Goal: Answer question/provide support: Share knowledge or assist other users

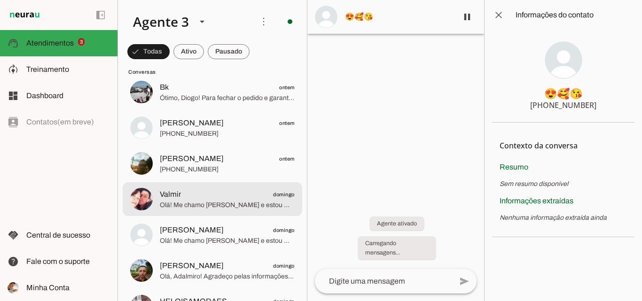
scroll to position [1029, 0]
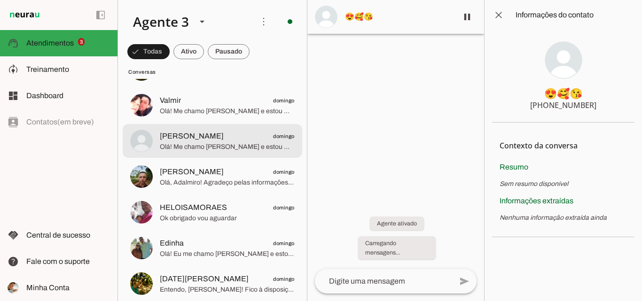
click at [209, 134] on span "Joana domingo" at bounding box center [227, 137] width 135 height 12
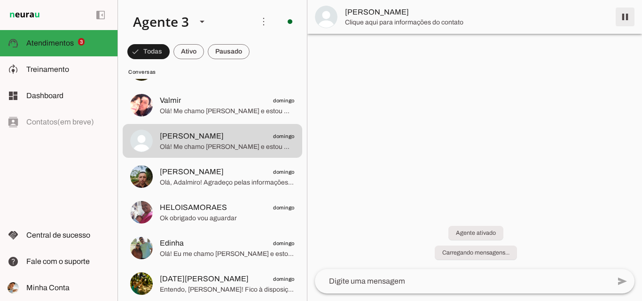
click at [625, 16] on span at bounding box center [625, 17] width 23 height 23
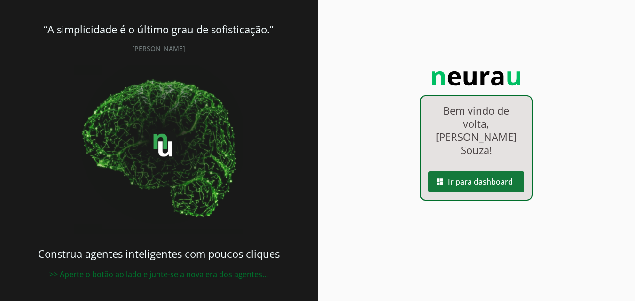
click at [491, 175] on span at bounding box center [476, 182] width 96 height 23
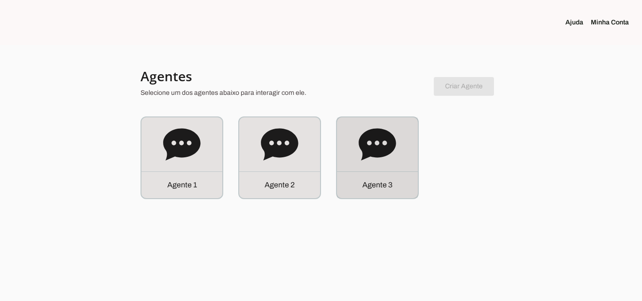
click at [375, 159] on icon at bounding box center [378, 145] width 38 height 38
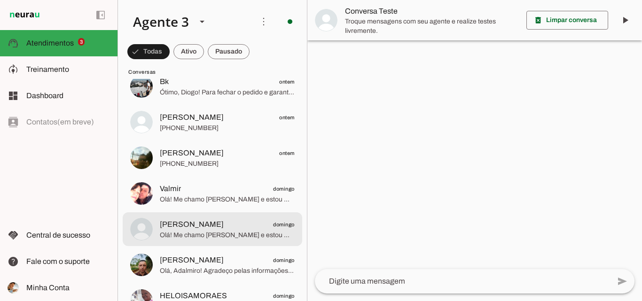
scroll to position [988, 0]
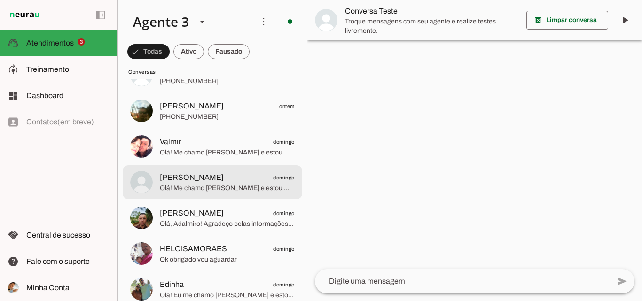
click at [237, 186] on span "Olá! Me chamo [PERSON_NAME] e estou muito feliz em poder falar com você. Sou da…" at bounding box center [227, 188] width 135 height 9
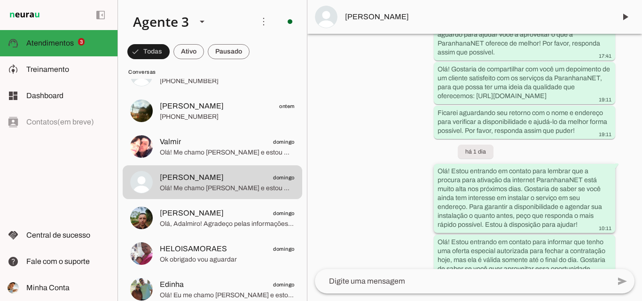
scroll to position [371, 0]
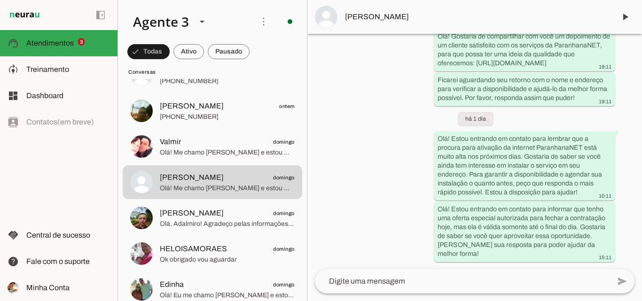
click at [440, 20] on span "[PERSON_NAME]" at bounding box center [476, 16] width 263 height 11
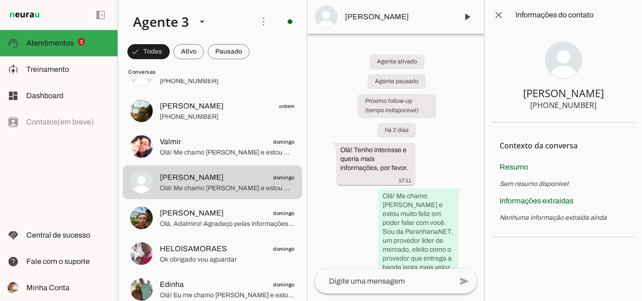
drag, startPoint x: 547, startPoint y: 92, endPoint x: 597, endPoint y: 111, distance: 53.7
click at [597, 111] on section "[PERSON_NAME] [PHONE_NUMBER]" at bounding box center [563, 76] width 142 height 93
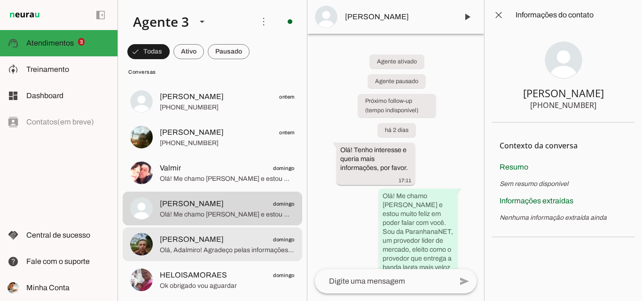
scroll to position [941, 0]
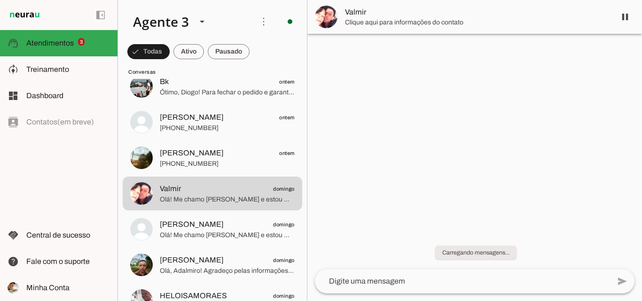
click at [452, 18] on span "Clique aqui para informações do contato" at bounding box center [476, 22] width 263 height 9
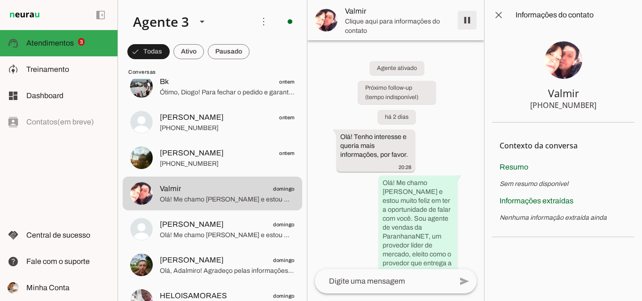
click at [467, 18] on span at bounding box center [467, 20] width 23 height 23
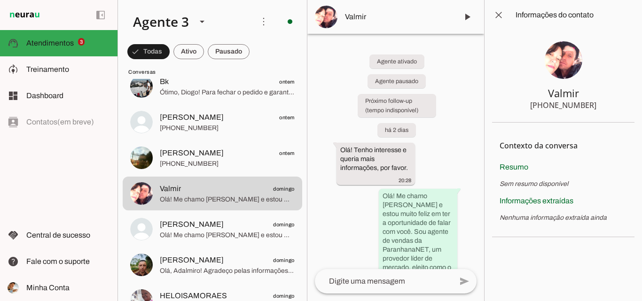
drag, startPoint x: 550, startPoint y: 89, endPoint x: 606, endPoint y: 109, distance: 59.3
click at [606, 109] on section "Valmir [PHONE_NUMBER]" at bounding box center [563, 76] width 142 height 93
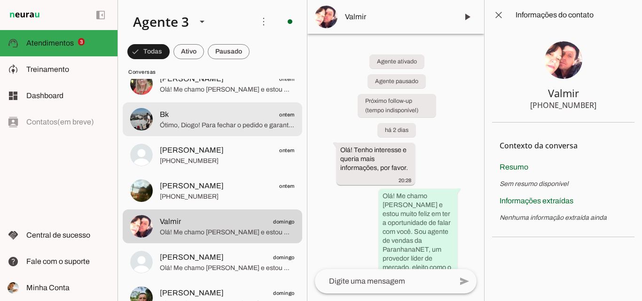
scroll to position [799, 0]
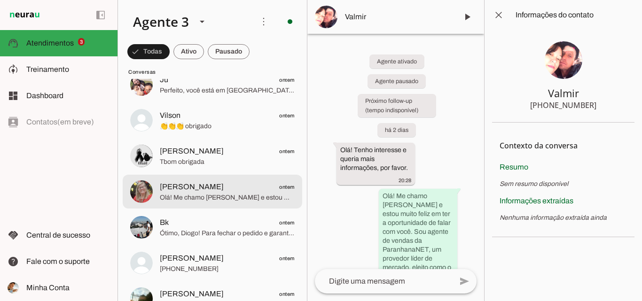
click at [225, 200] on span "Olá! Me chamo [PERSON_NAME] e estou muito feliz em falar com você! A ParanhanaN…" at bounding box center [227, 197] width 135 height 9
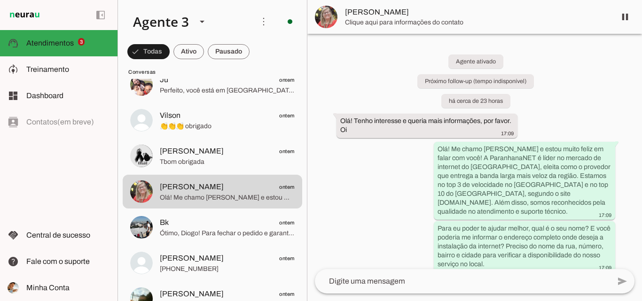
click at [466, 19] on span "Clique aqui para informações do contato" at bounding box center [476, 22] width 263 height 9
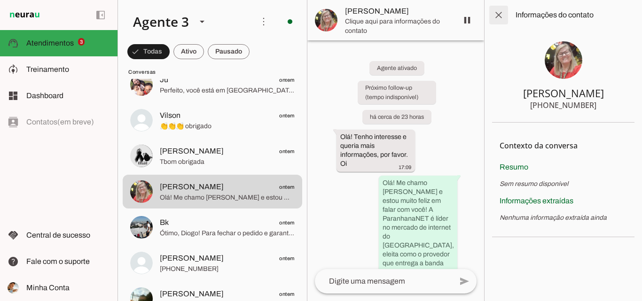
click at [496, 15] on span at bounding box center [499, 15] width 23 height 23
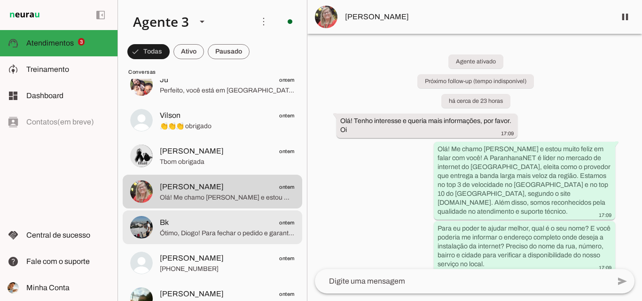
click at [206, 225] on span "Bk ontem" at bounding box center [227, 223] width 135 height 12
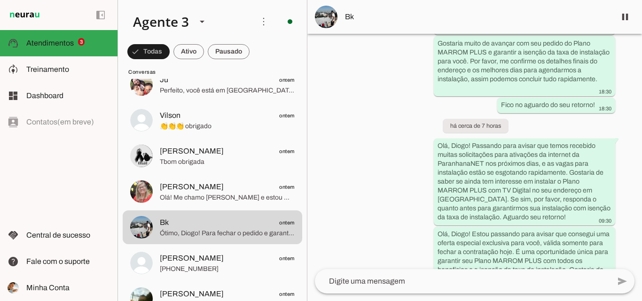
scroll to position [1823, 0]
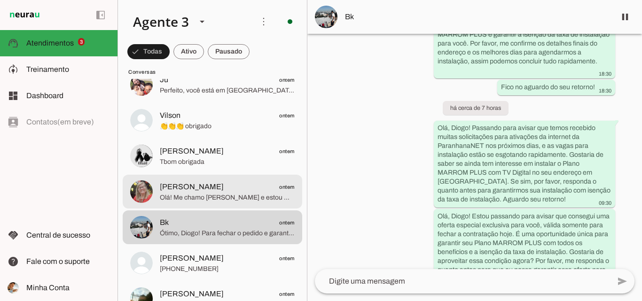
click at [215, 196] on span "Olá! Me chamo [PERSON_NAME] e estou muito feliz em falar com você! A ParanhanaN…" at bounding box center [227, 197] width 135 height 9
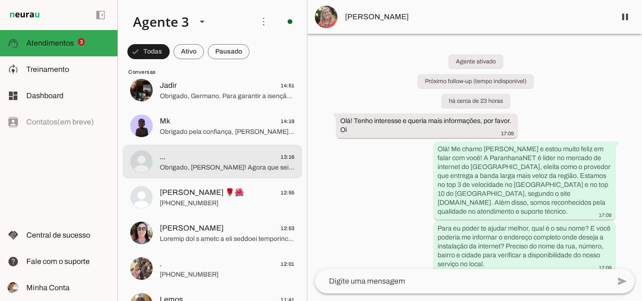
scroll to position [282, 0]
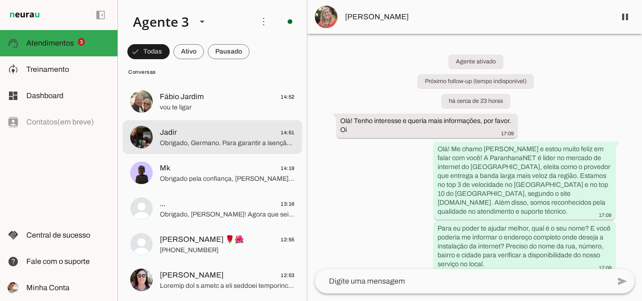
click at [240, 139] on span "Obrigado, Germano. Para garantir a isenção da taxa de instalação, preciso també…" at bounding box center [227, 143] width 135 height 9
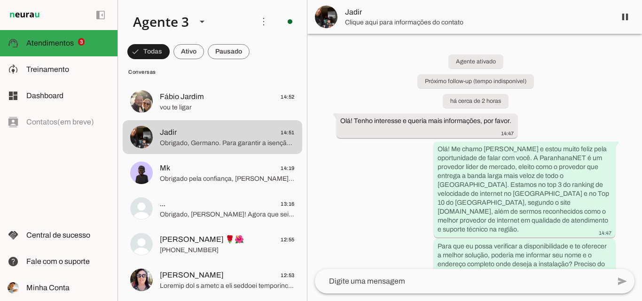
click at [467, 19] on span "Clique aqui para informações do contato" at bounding box center [476, 22] width 263 height 9
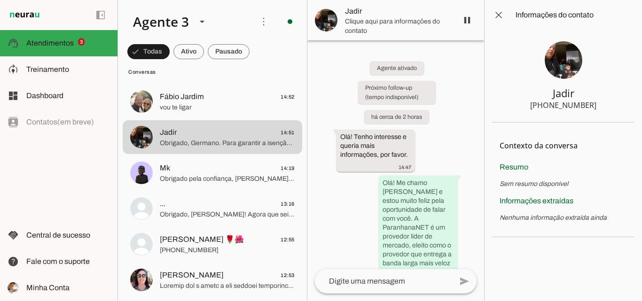
drag, startPoint x: 550, startPoint y: 104, endPoint x: 605, endPoint y: 104, distance: 55.5
click at [605, 104] on section "Jadir [PHONE_NUMBER]" at bounding box center [563, 76] width 142 height 93
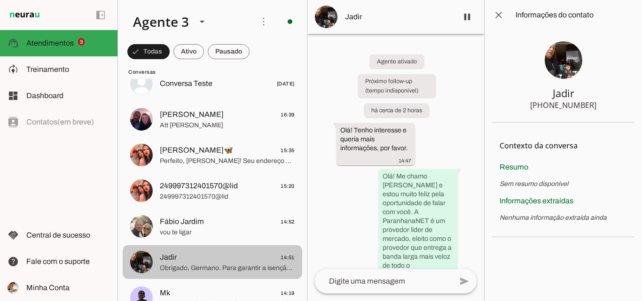
scroll to position [94, 0]
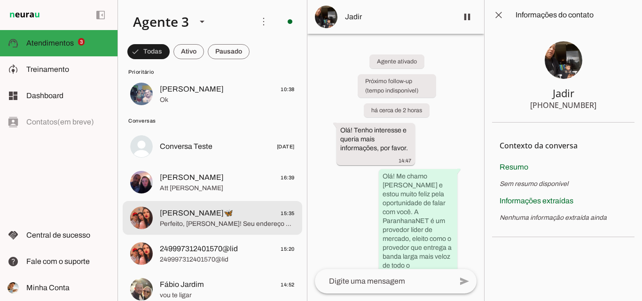
click at [228, 220] on span "Perfeito, [PERSON_NAME]! Seu endereço em [GEOGRAPHIC_DATA] está dentro da área …" at bounding box center [227, 224] width 135 height 9
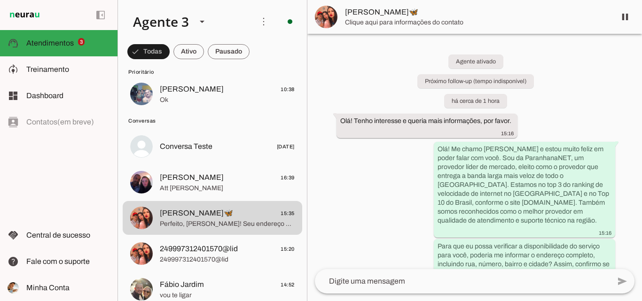
click at [378, 17] on div at bounding box center [476, 17] width 263 height 21
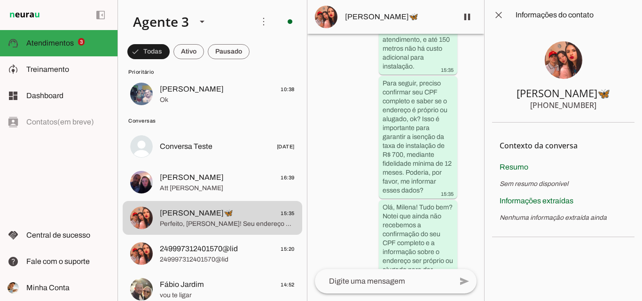
scroll to position [1730, 0]
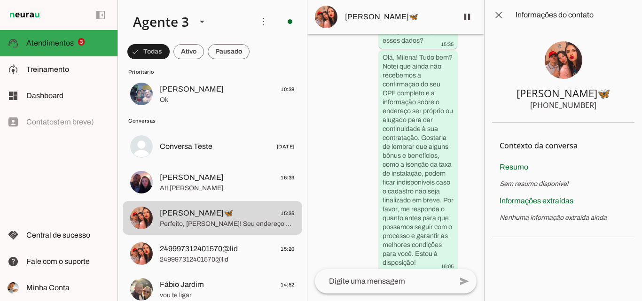
drag, startPoint x: 550, startPoint y: 107, endPoint x: 599, endPoint y: 108, distance: 48.9
click at [599, 108] on section "[PERSON_NAME]🦋 [PHONE_NUMBER]" at bounding box center [563, 76] width 142 height 93
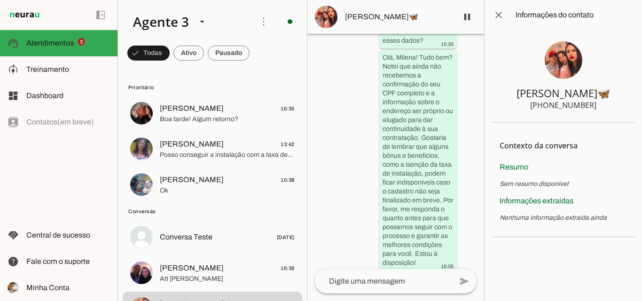
scroll to position [0, 0]
